Goal: Information Seeking & Learning: Learn about a topic

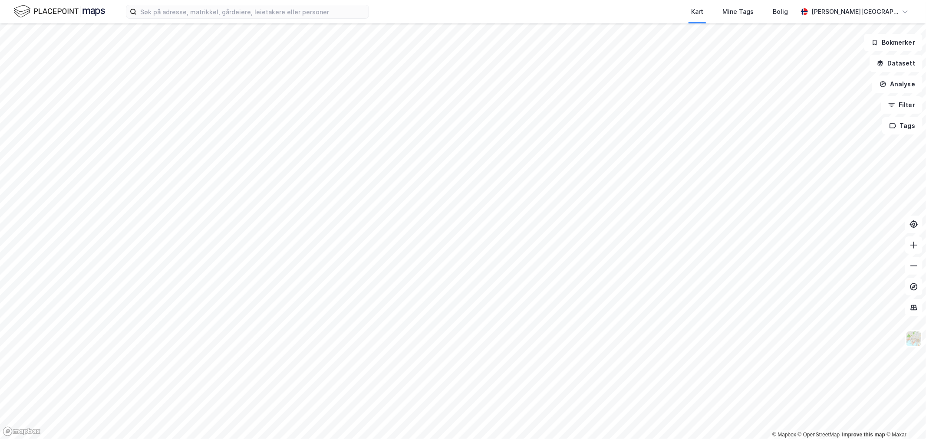
click at [279, 19] on div "Kart Mine Tags Bolig [PERSON_NAME][GEOGRAPHIC_DATA]" at bounding box center [463, 11] width 926 height 23
click at [278, 13] on input at bounding box center [253, 11] width 232 height 13
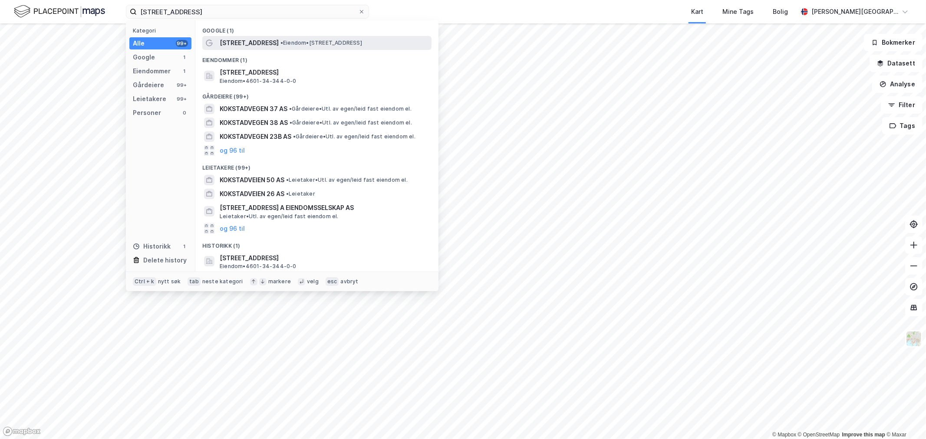
click at [278, 36] on div "[STREET_ADDRESS] • Eiendom • [STREET_ADDRESS]" at bounding box center [316, 43] width 229 height 14
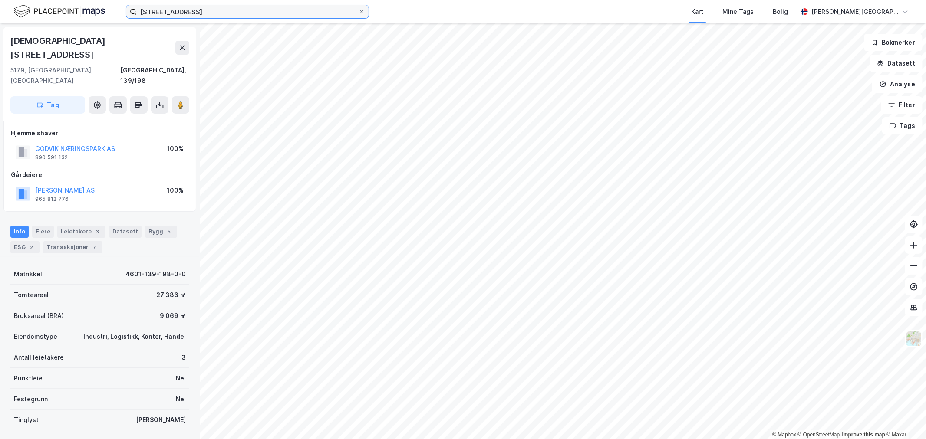
click at [263, 10] on input "[STREET_ADDRESS]" at bounding box center [247, 11] width 221 height 13
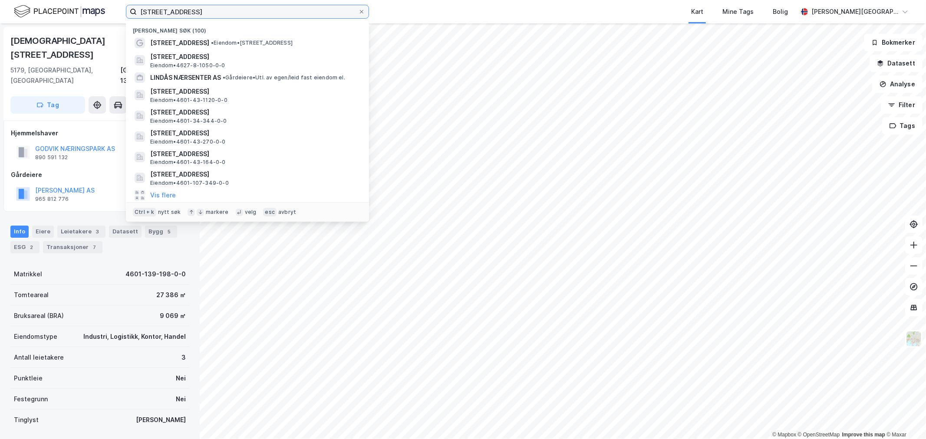
click at [263, 10] on input "[STREET_ADDRESS]" at bounding box center [247, 11] width 221 height 13
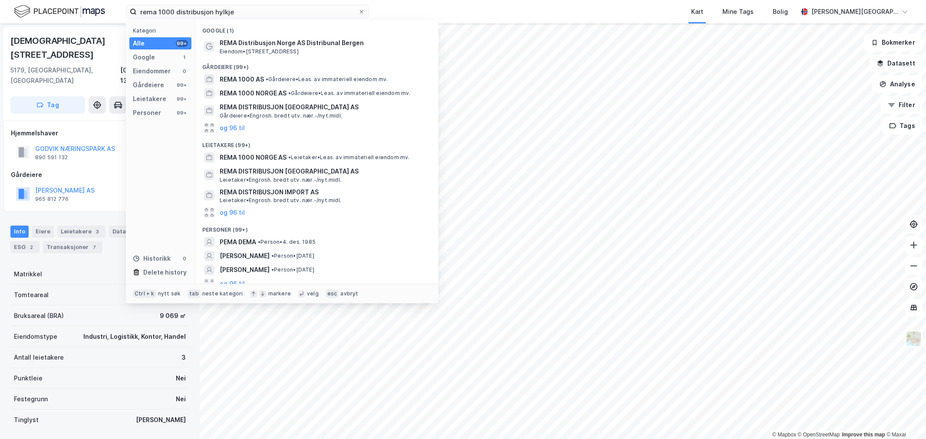
click at [301, 40] on span "REMA Distribusjon Norge AS Distribunal Bergen" at bounding box center [324, 43] width 208 height 10
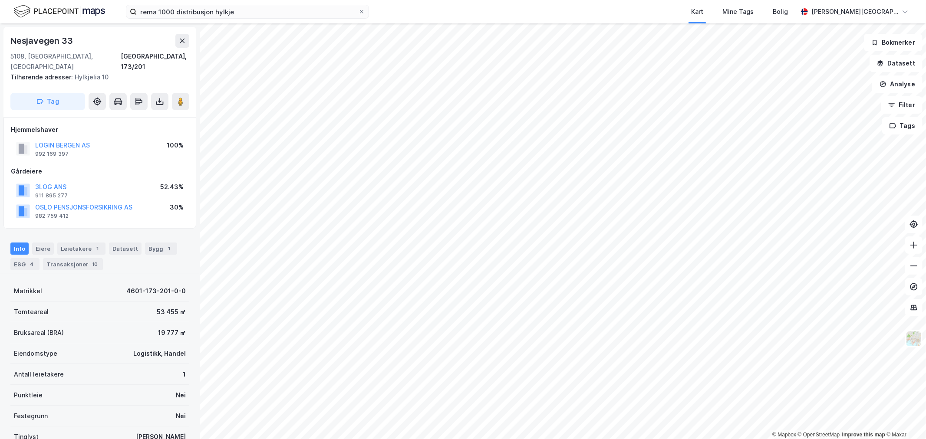
click at [53, 38] on div "Nesjavegen 33" at bounding box center [42, 41] width 64 height 14
copy div "Nesjavegen 33"
click at [275, 20] on div "rema 1000 distribusjon hylkje Kart Mine Tags Bolig [PERSON_NAME][GEOGRAPHIC_DAT…" at bounding box center [463, 11] width 926 height 23
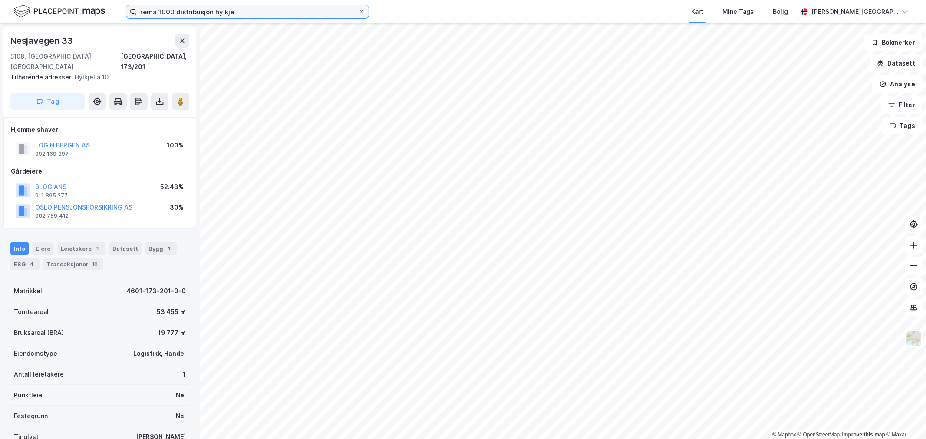
click at [275, 16] on input "rema 1000 distribusjon hylkje" at bounding box center [247, 11] width 221 height 13
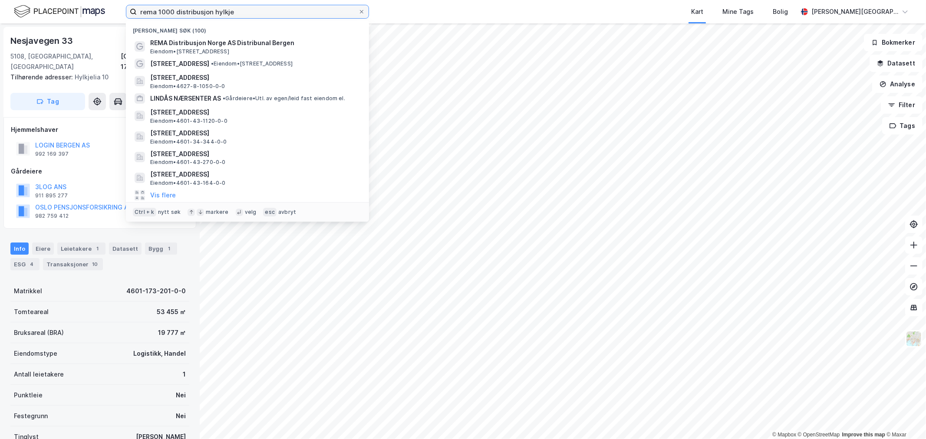
click at [275, 16] on input "rema 1000 distribusjon hylkje" at bounding box center [247, 11] width 221 height 13
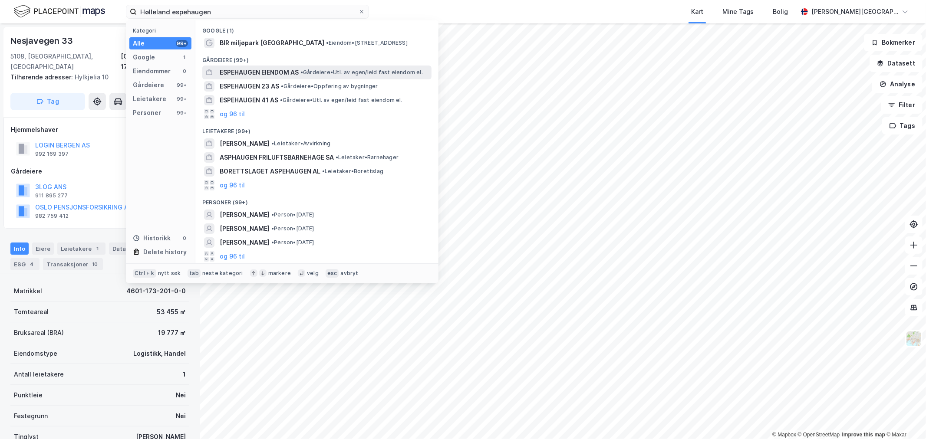
click at [287, 68] on span "ESPEHAUGEN EIENDOM AS" at bounding box center [259, 72] width 79 height 10
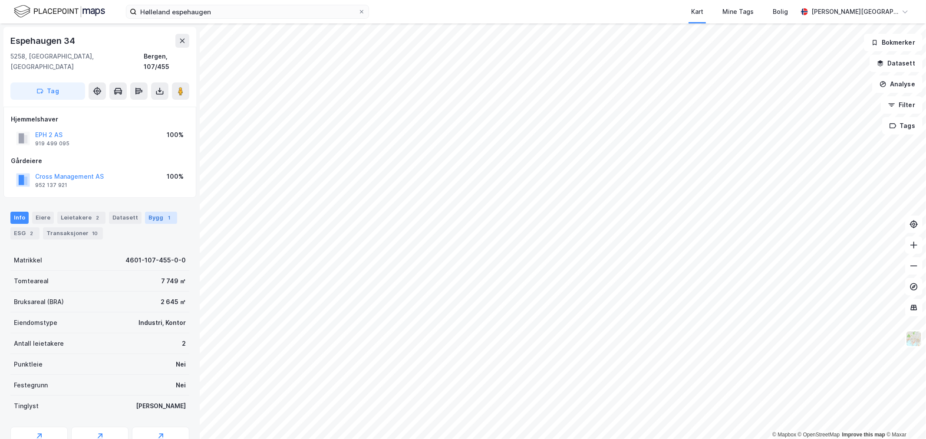
click at [146, 212] on div "Bygg 1" at bounding box center [161, 218] width 32 height 12
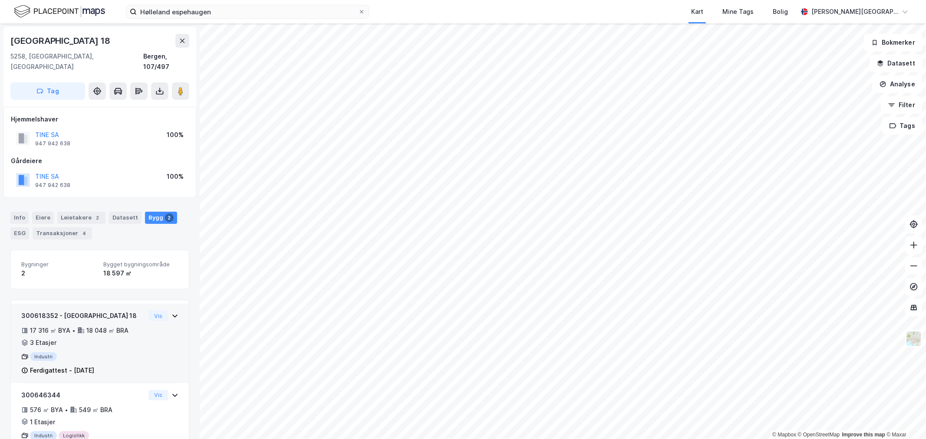
scroll to position [27, 0]
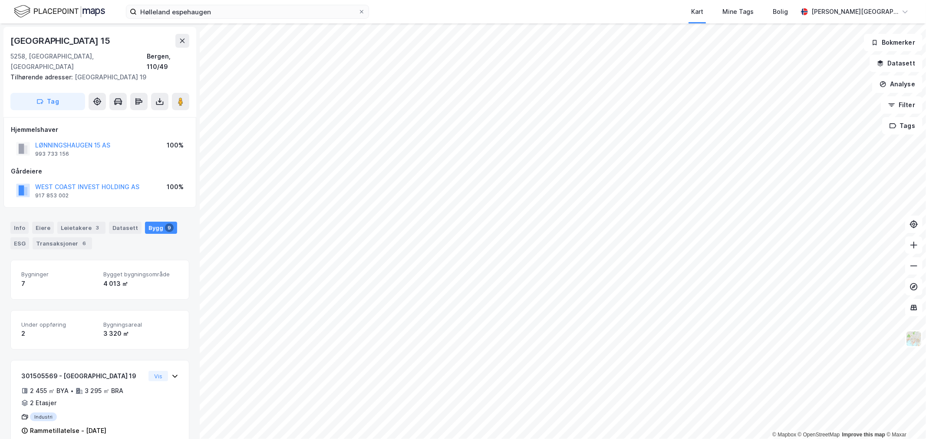
scroll to position [27, 0]
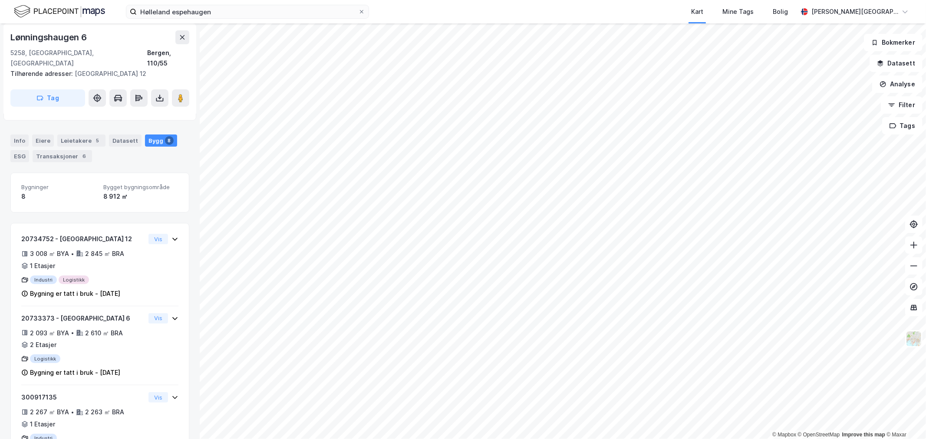
scroll to position [112, 0]
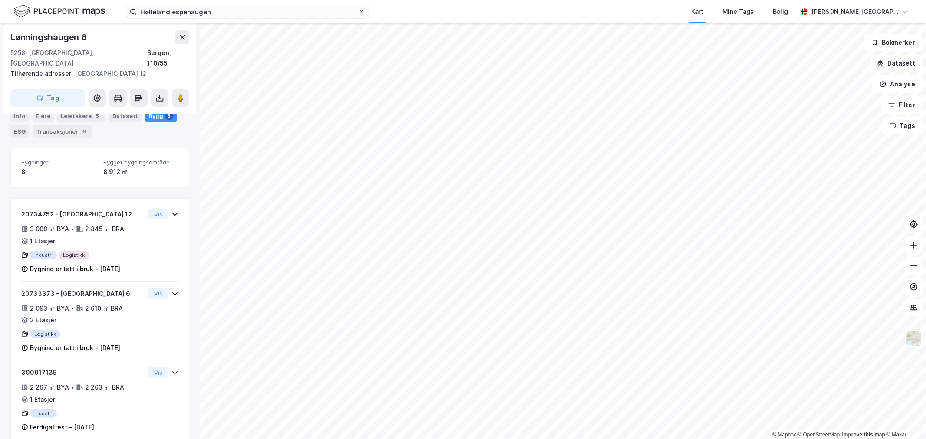
scroll to position [27, 0]
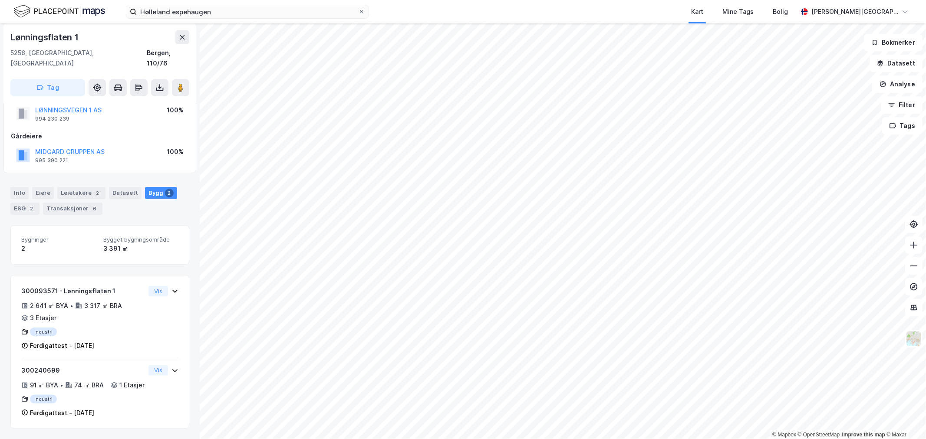
scroll to position [27, 0]
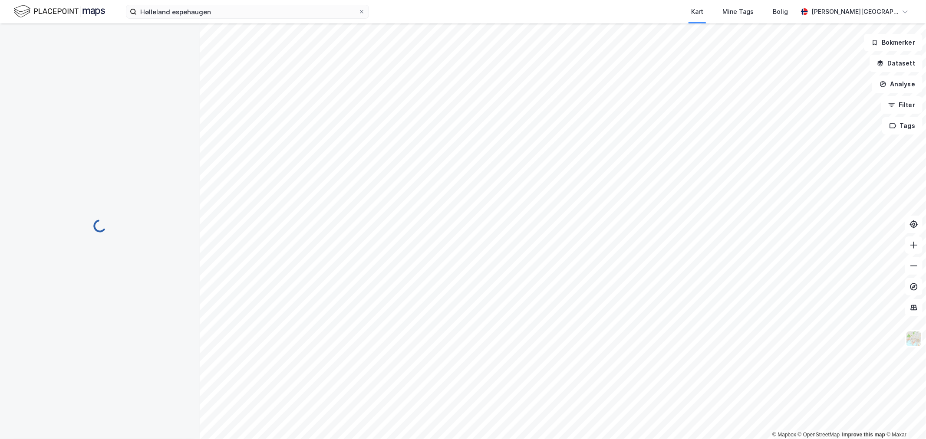
scroll to position [27, 0]
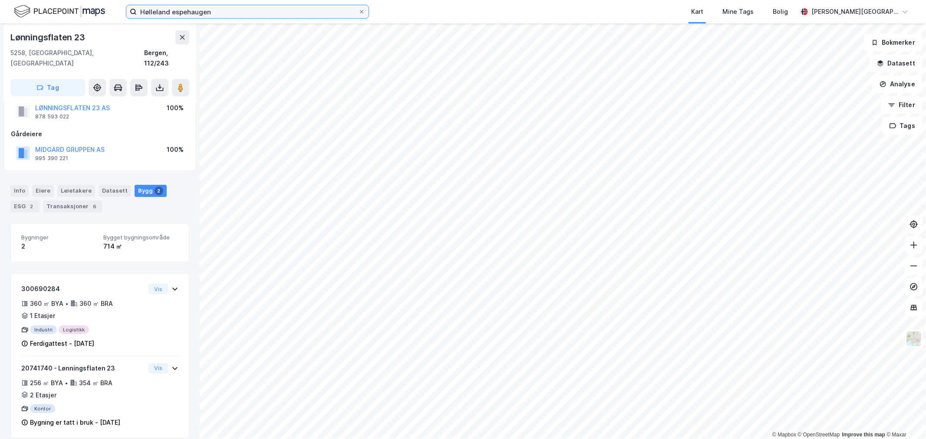
click at [218, 8] on input "Hølleland espehaugen" at bounding box center [247, 11] width 221 height 13
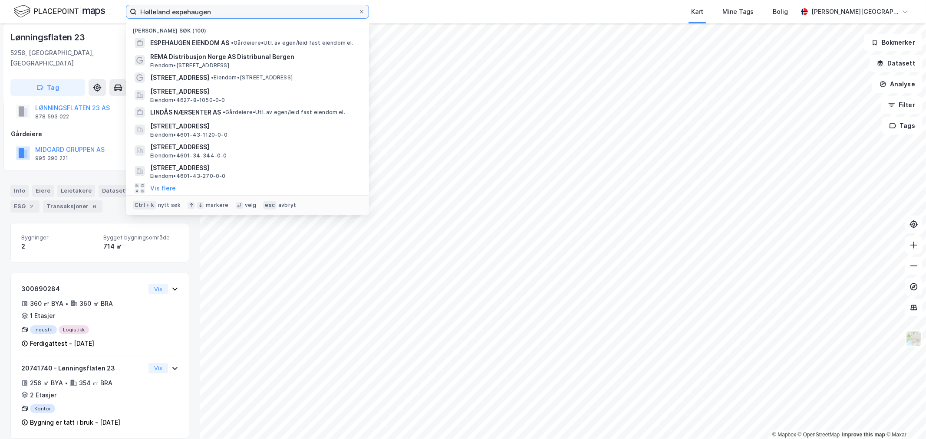
click at [218, 8] on input "Hølleland espehaugen" at bounding box center [247, 11] width 221 height 13
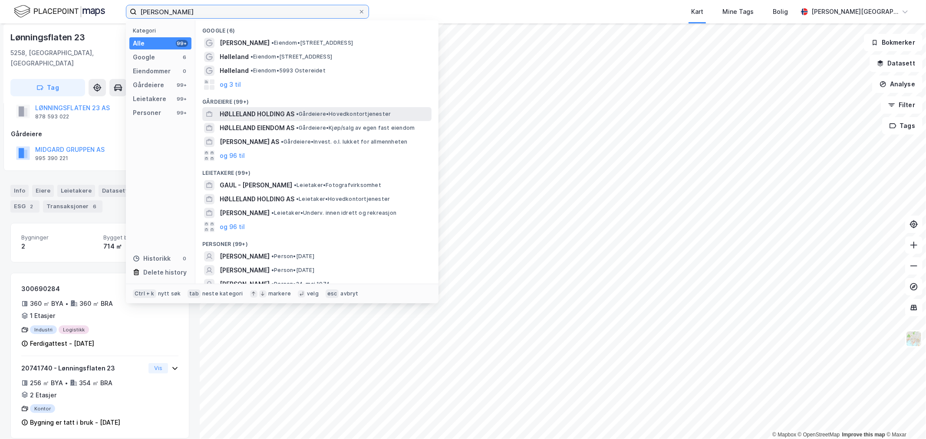
type input "[PERSON_NAME]"
click at [261, 112] on span "HØLLELAND HOLDING AS" at bounding box center [257, 114] width 75 height 10
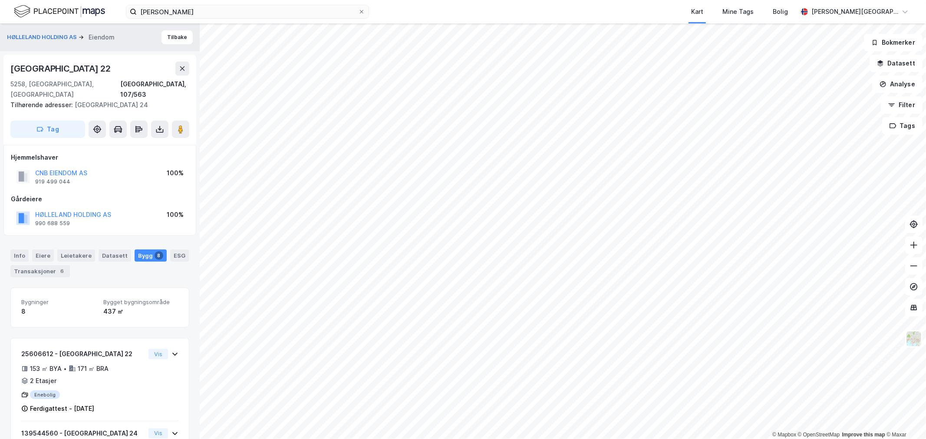
scroll to position [27, 0]
click at [214, 7] on input "[PERSON_NAME]" at bounding box center [247, 11] width 221 height 13
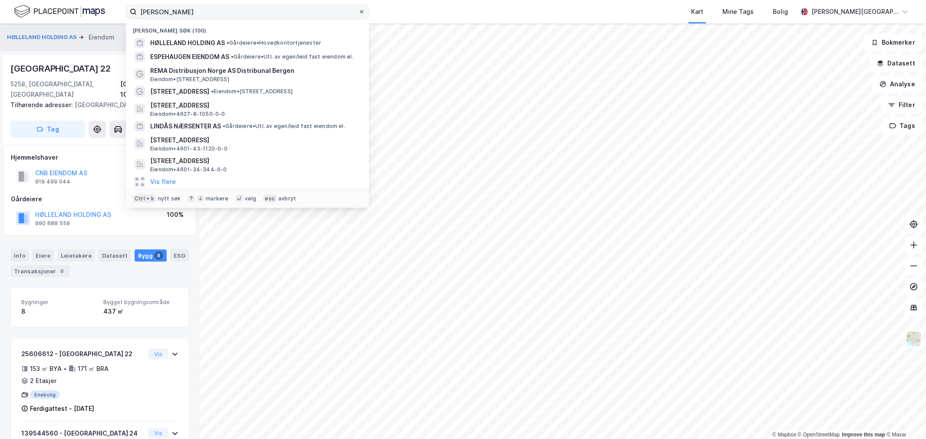
click at [362, 12] on icon at bounding box center [361, 11] width 3 height 3
click at [358, 12] on input "[PERSON_NAME]" at bounding box center [247, 11] width 221 height 13
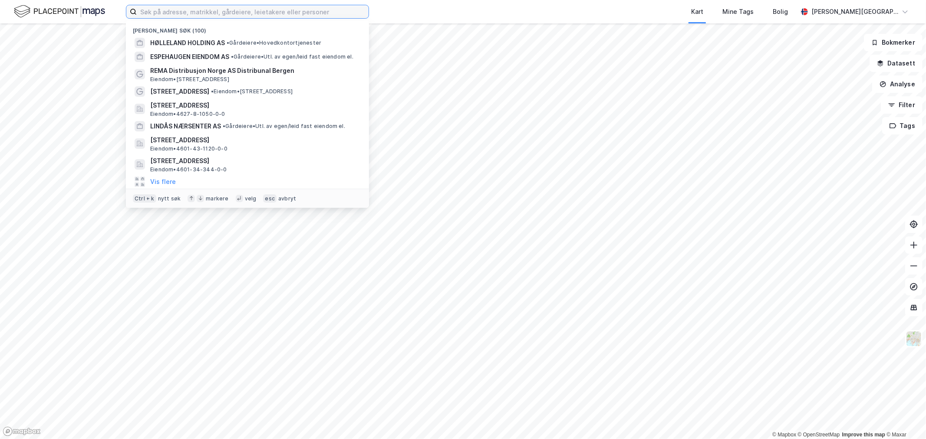
click at [345, 10] on input at bounding box center [253, 11] width 232 height 13
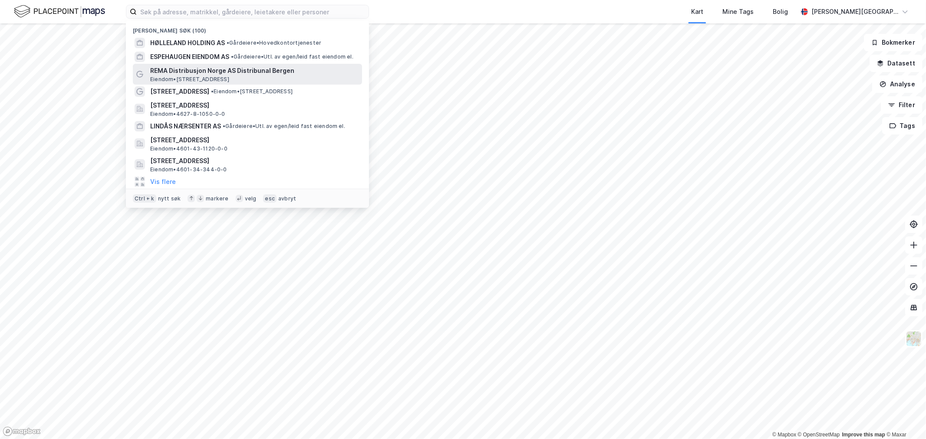
click at [265, 72] on span "REMA Distribusjon Norge AS Distribunal Bergen" at bounding box center [254, 71] width 208 height 10
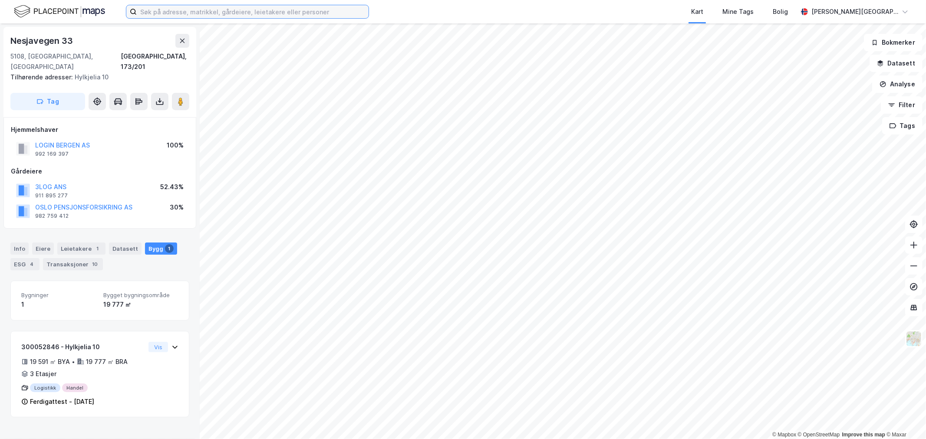
click at [260, 16] on input at bounding box center [253, 11] width 232 height 13
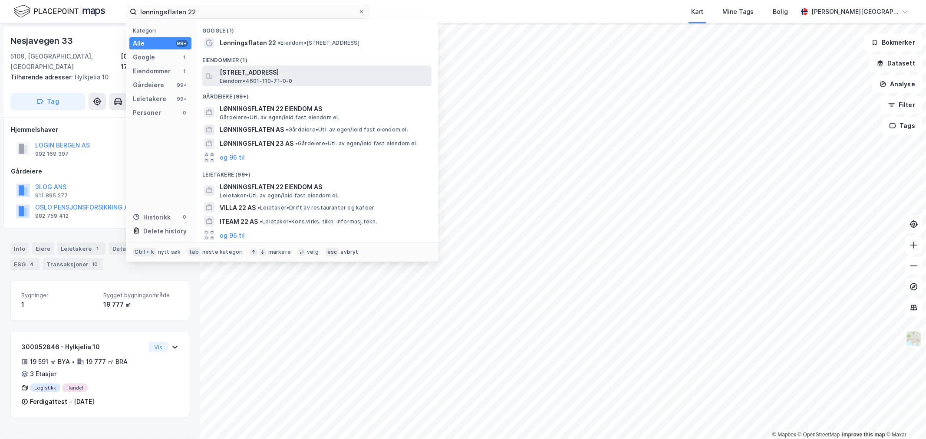
click at [262, 75] on span "[STREET_ADDRESS]" at bounding box center [324, 72] width 208 height 10
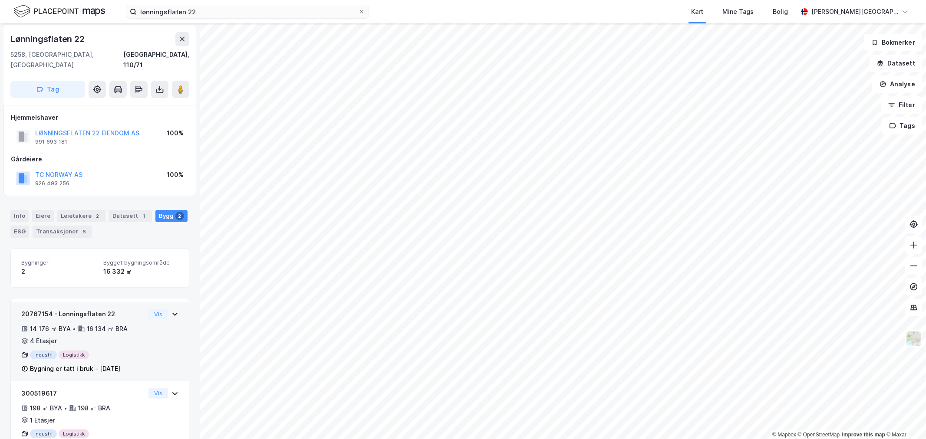
scroll to position [27, 0]
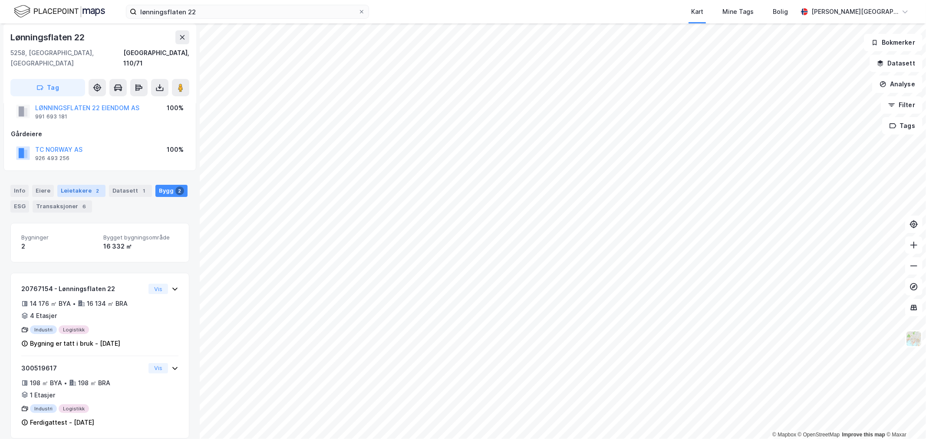
click at [85, 185] on div "Leietakere 2" at bounding box center [81, 191] width 48 height 12
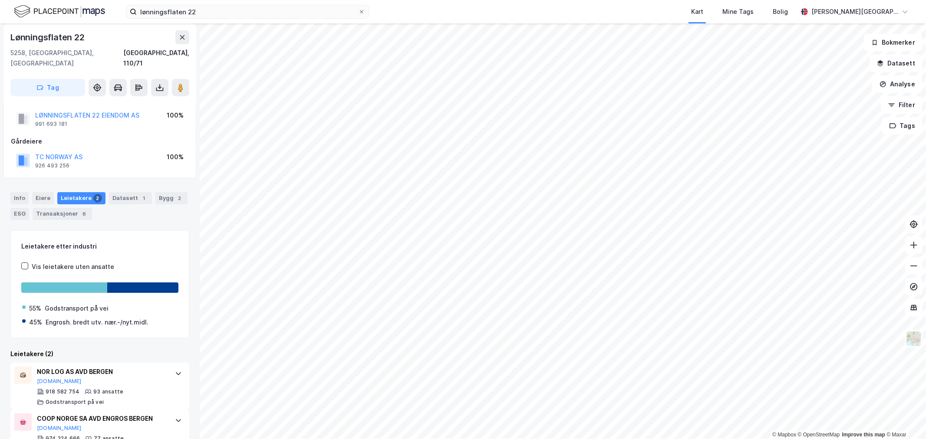
scroll to position [37, 0]
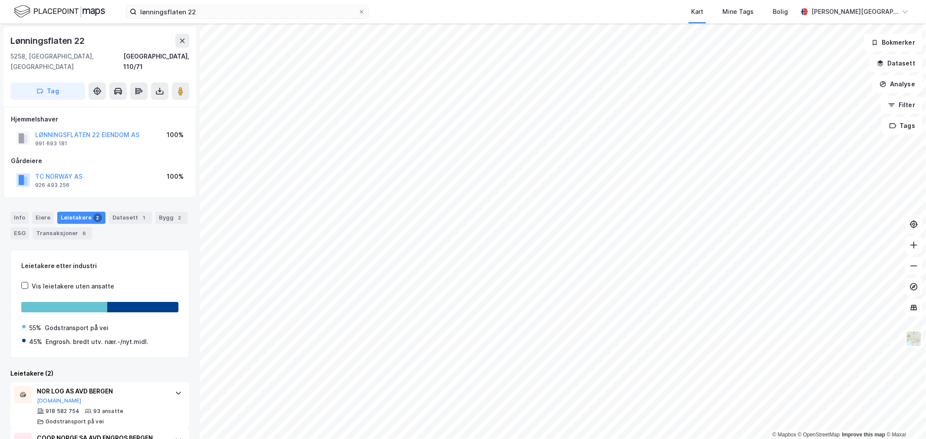
scroll to position [37, 0]
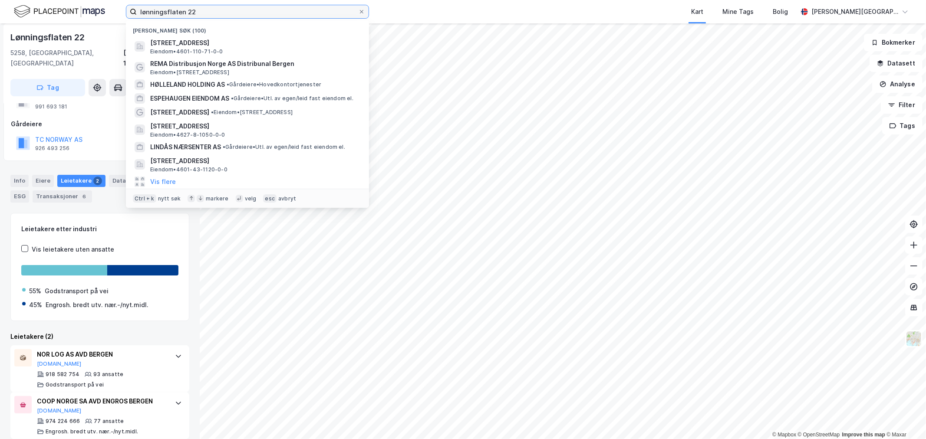
click at [153, 12] on input "lønningsflaten 22" at bounding box center [247, 11] width 221 height 13
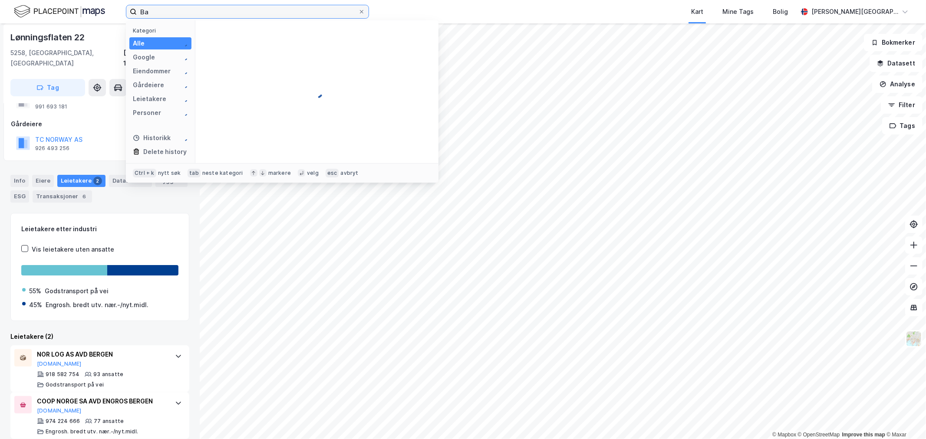
type input "B"
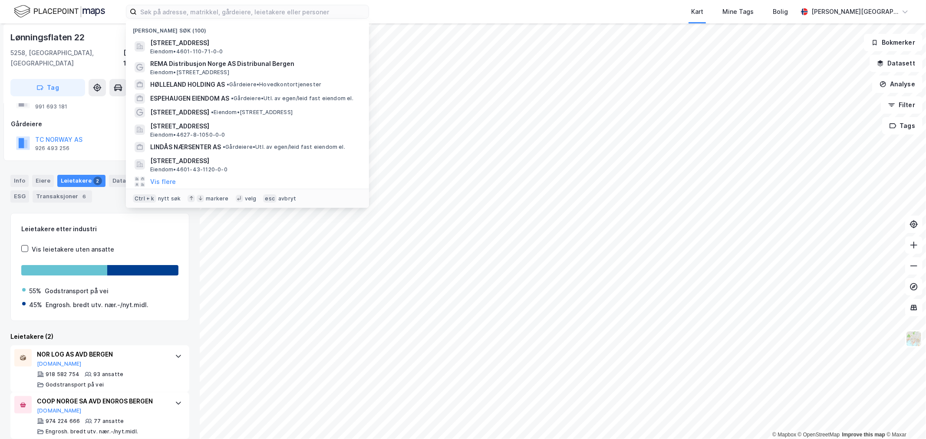
click at [400, 10] on div "Nylige søk (100) [STREET_ADDRESS] • 4601-110-71-0-0 REMA Distribusjon Norge AS …" at bounding box center [463, 11] width 926 height 23
click at [274, 10] on input at bounding box center [253, 11] width 232 height 13
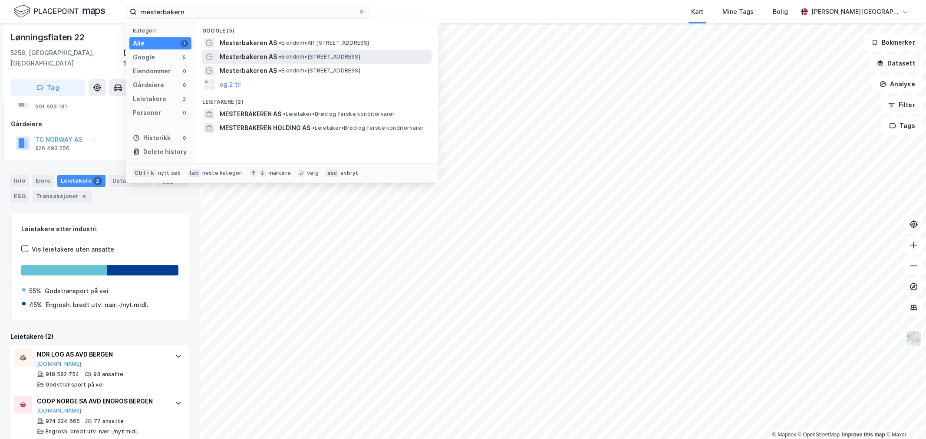
click at [306, 57] on span "• Eiendom • [STREET_ADDRESS]" at bounding box center [320, 56] width 82 height 7
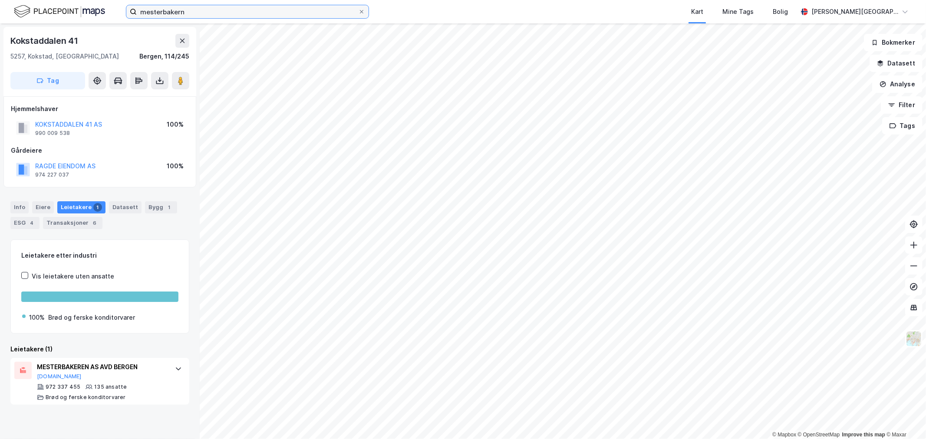
click at [177, 10] on input "mesterbakern" at bounding box center [247, 11] width 221 height 13
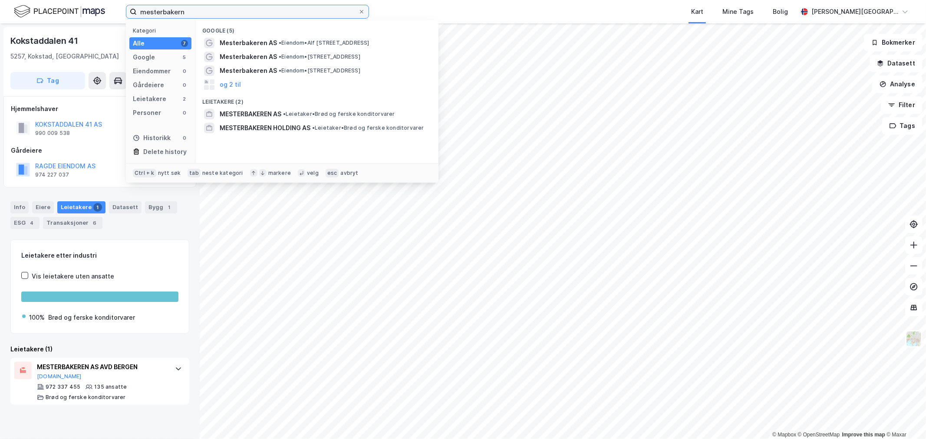
click at [177, 10] on input "mesterbakern" at bounding box center [247, 11] width 221 height 13
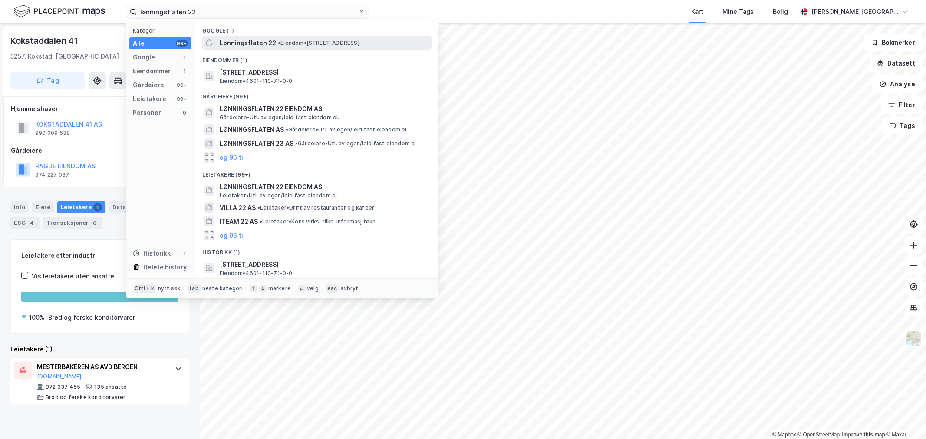
click at [249, 39] on span "Lønningsflaten 22" at bounding box center [248, 43] width 56 height 10
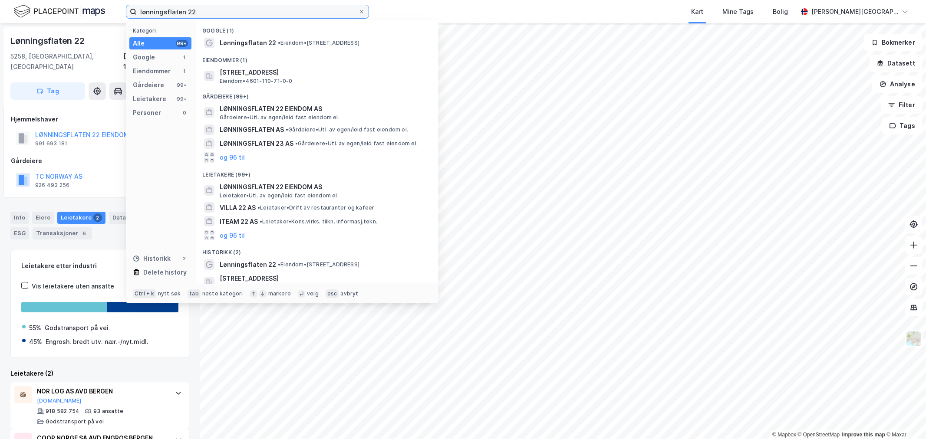
click at [283, 12] on input "lønningsflaten 22" at bounding box center [247, 11] width 221 height 13
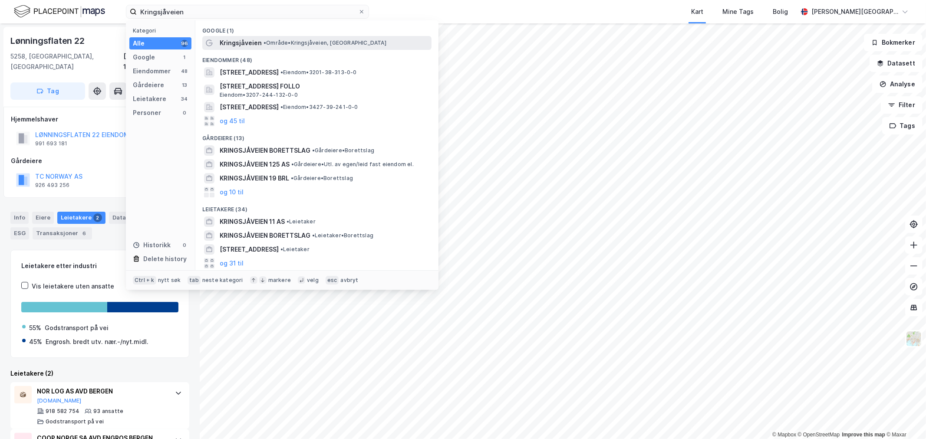
click at [282, 40] on span "• Område • [GEOGRAPHIC_DATA], [GEOGRAPHIC_DATA]" at bounding box center [324, 43] width 123 height 7
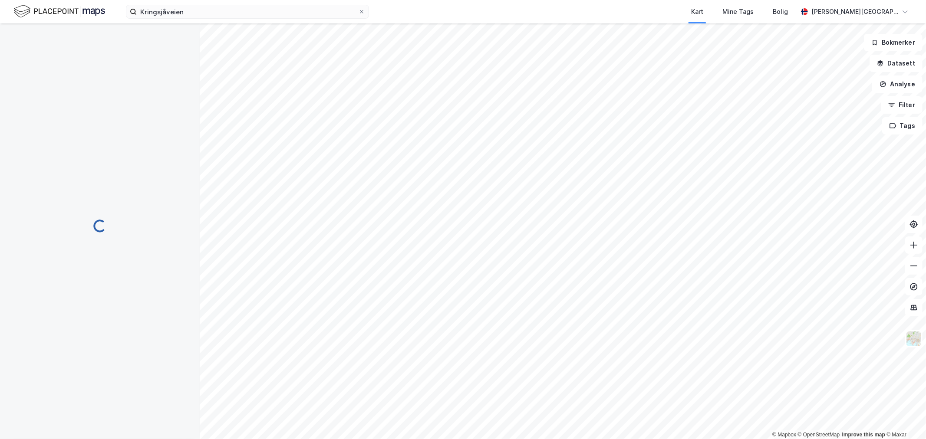
scroll to position [7, 0]
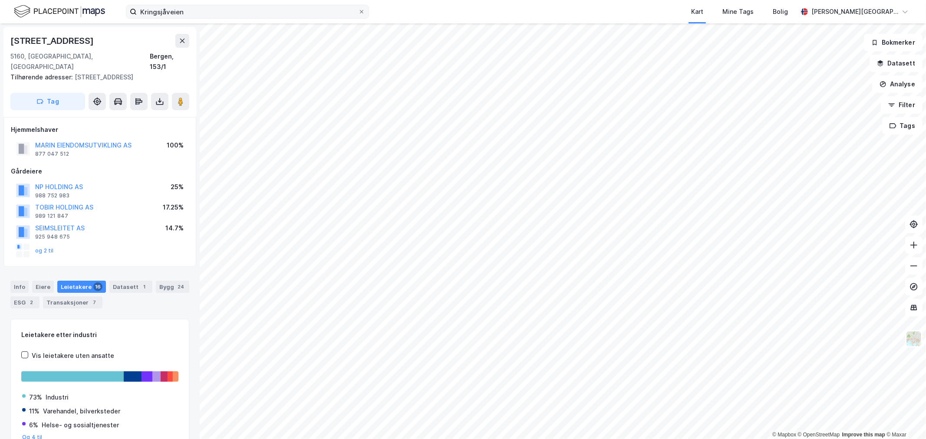
scroll to position [7, 0]
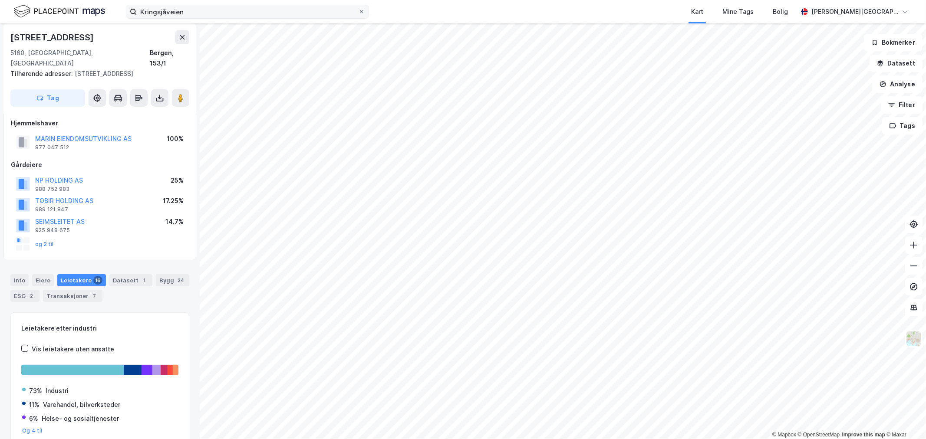
scroll to position [7, 0]
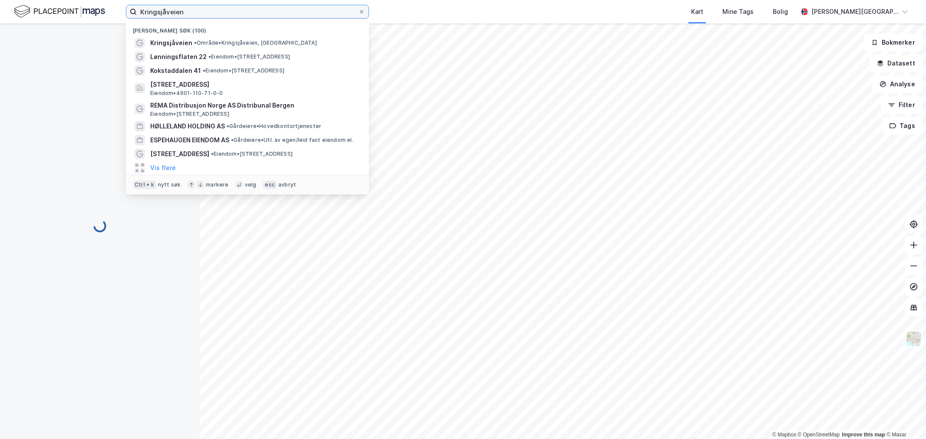
click at [254, 12] on input "Kringsjåveien" at bounding box center [247, 11] width 221 height 13
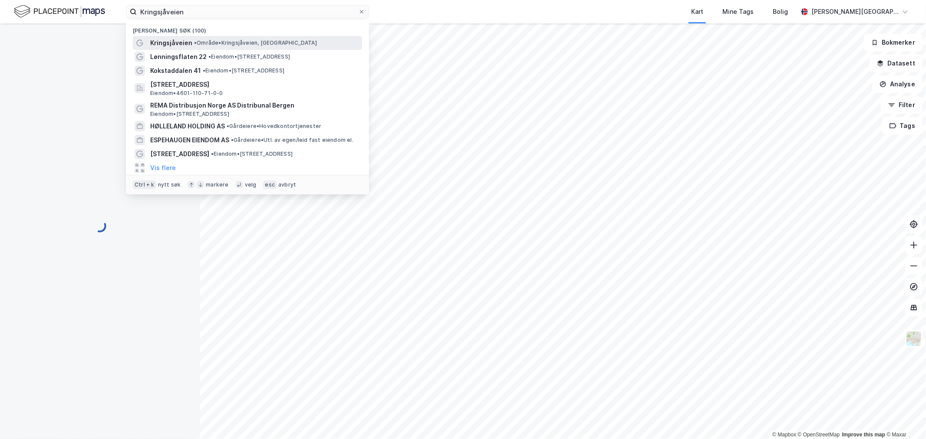
click at [241, 42] on span "• Område • [GEOGRAPHIC_DATA], [GEOGRAPHIC_DATA]" at bounding box center [255, 43] width 123 height 7
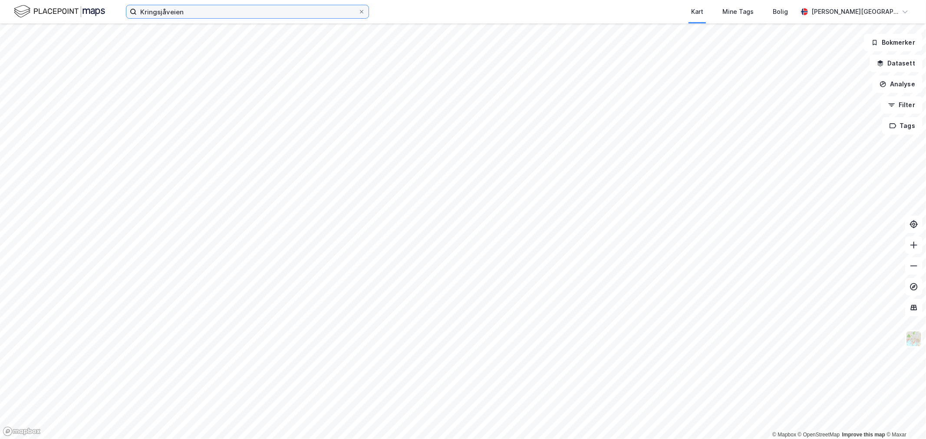
click at [233, 12] on input "Kringsjåveien" at bounding box center [247, 11] width 221 height 13
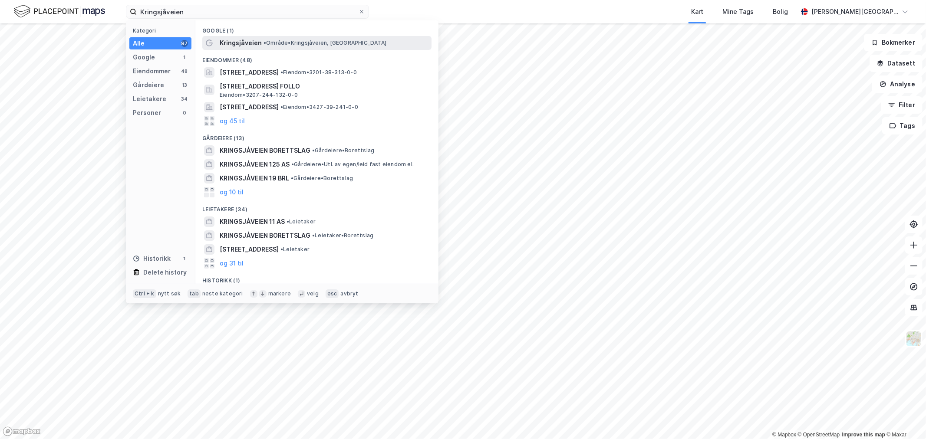
click at [265, 37] on div "Kringsjåveien • Område • [GEOGRAPHIC_DATA], [GEOGRAPHIC_DATA]" at bounding box center [316, 43] width 229 height 14
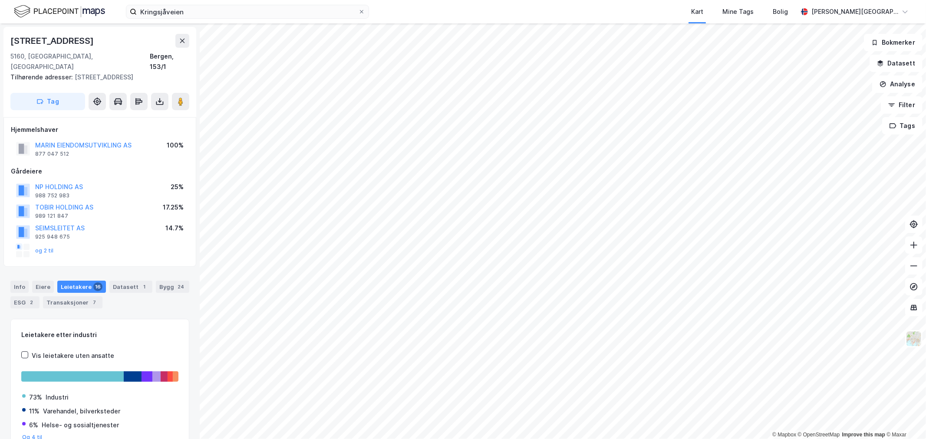
scroll to position [7, 0]
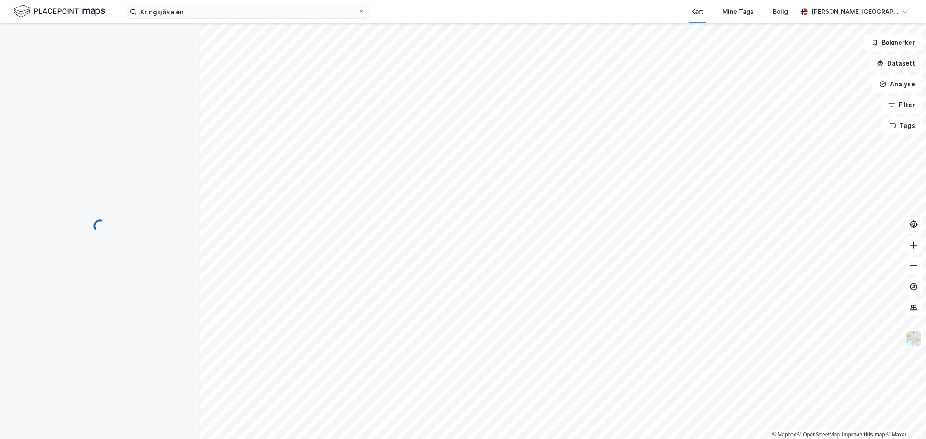
scroll to position [7, 0]
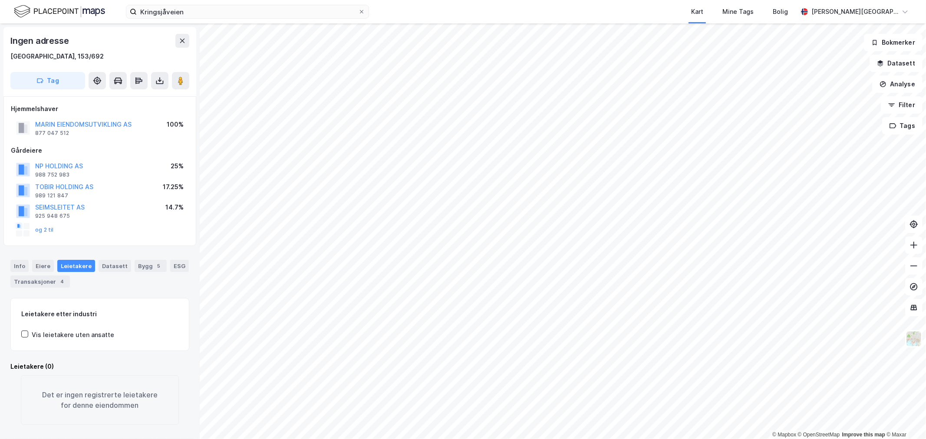
scroll to position [7, 0]
click at [202, 7] on input "Kringsjåveien" at bounding box center [247, 11] width 221 height 13
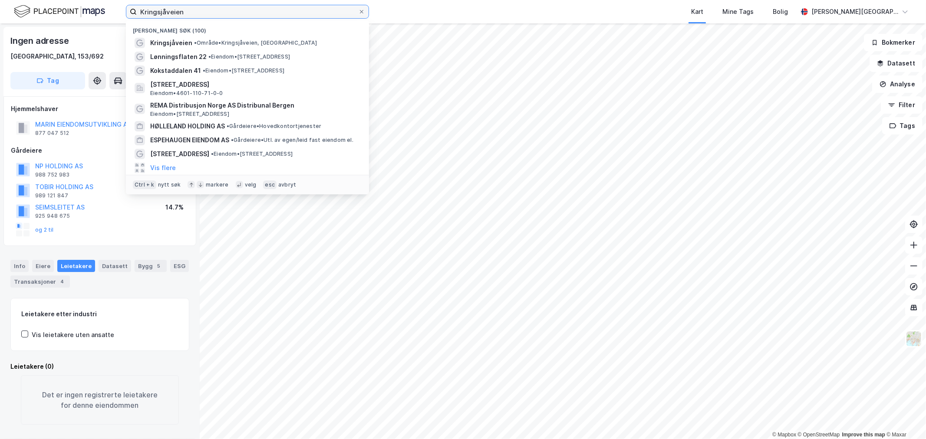
click at [202, 7] on input "Kringsjåveien" at bounding box center [247, 11] width 221 height 13
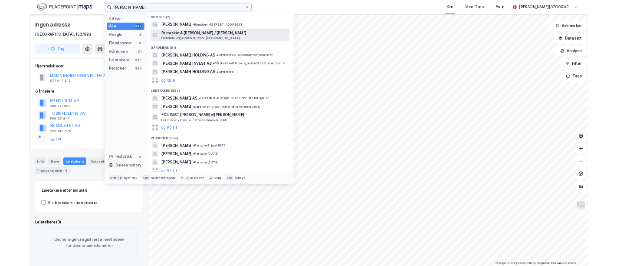
scroll to position [0, 0]
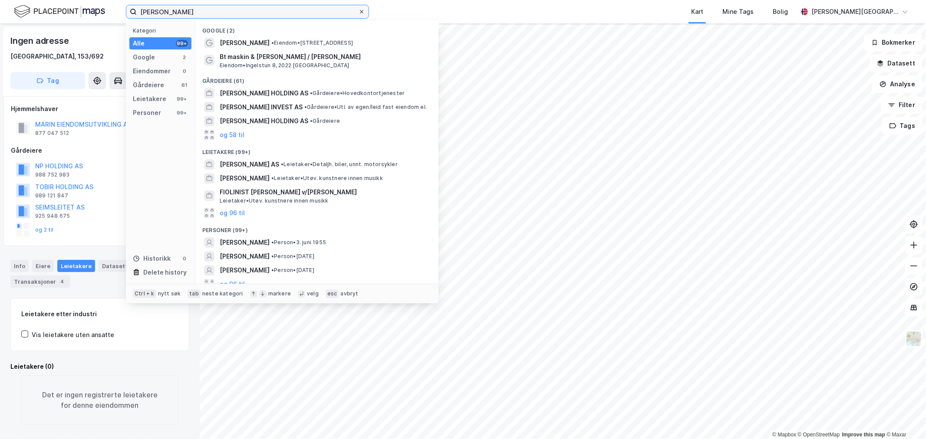
type input "[PERSON_NAME]"
click at [362, 9] on icon at bounding box center [361, 11] width 5 height 5
click at [358, 9] on input "[PERSON_NAME]" at bounding box center [247, 11] width 221 height 13
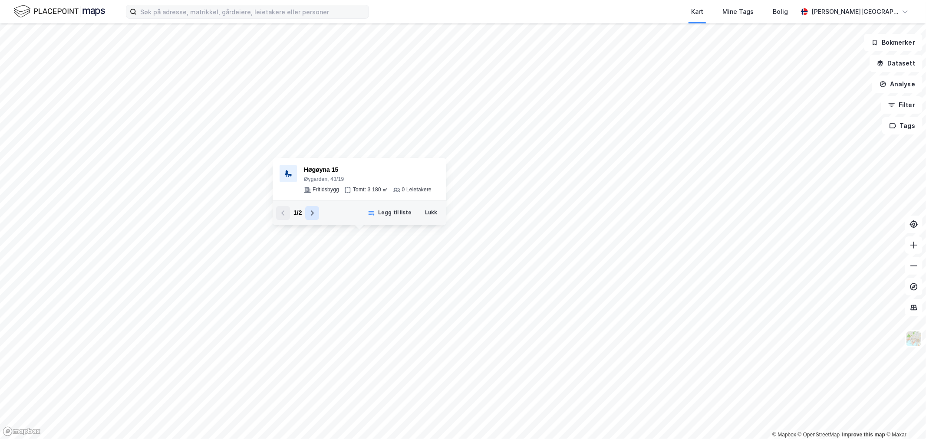
click at [313, 214] on icon at bounding box center [312, 213] width 3 height 5
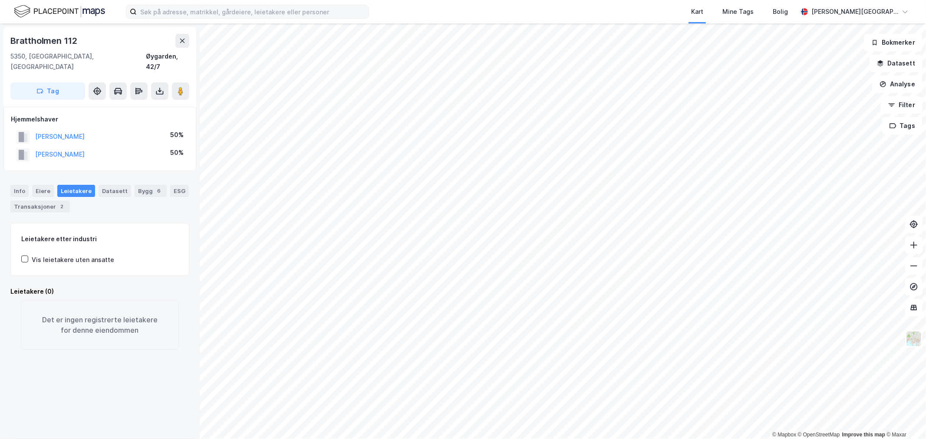
click at [38, 7] on img at bounding box center [59, 11] width 91 height 15
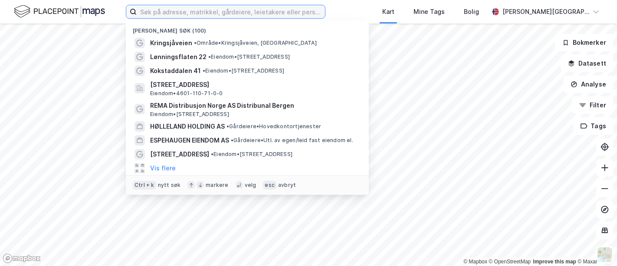
click at [293, 16] on input at bounding box center [231, 11] width 188 height 13
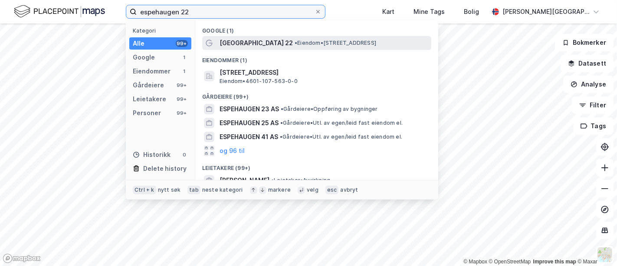
type input "espehaugen 22"
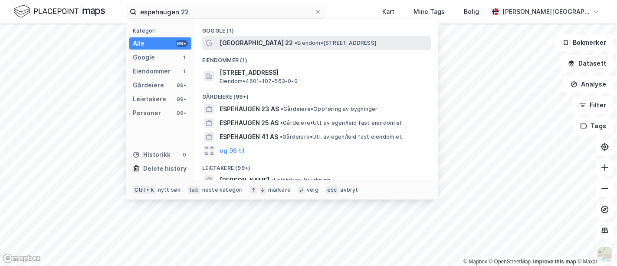
click at [295, 43] on span "• Eiendom • [STREET_ADDRESS]" at bounding box center [336, 43] width 82 height 7
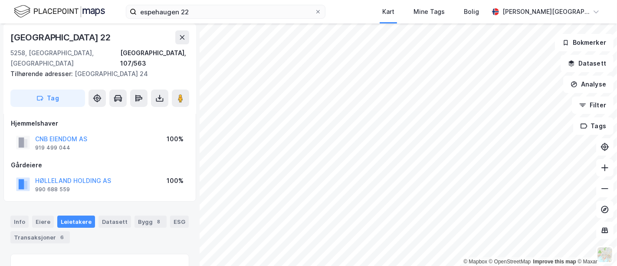
scroll to position [103, 0]
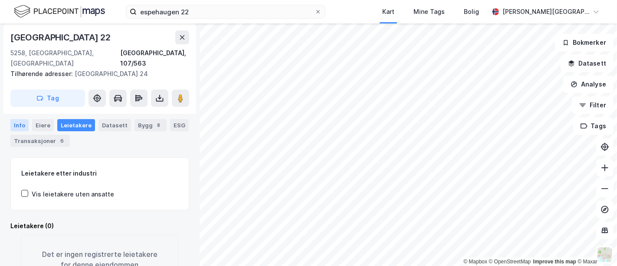
click at [21, 119] on div "Info" at bounding box center [19, 125] width 18 height 12
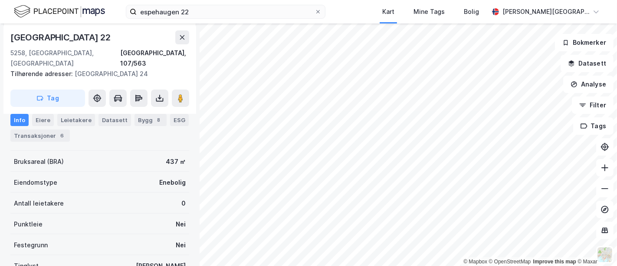
scroll to position [103, 0]
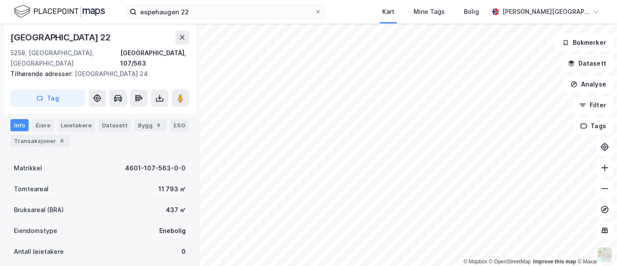
click at [162, 184] on div "11 793 ㎡" at bounding box center [171, 189] width 27 height 10
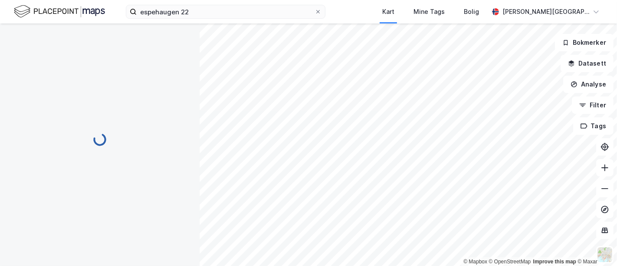
scroll to position [103, 0]
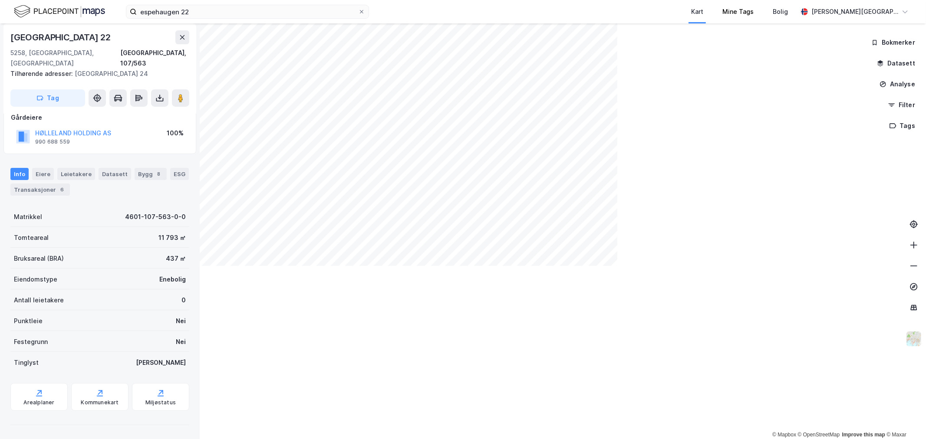
scroll to position [44, 0]
